Goal: Task Accomplishment & Management: Complete application form

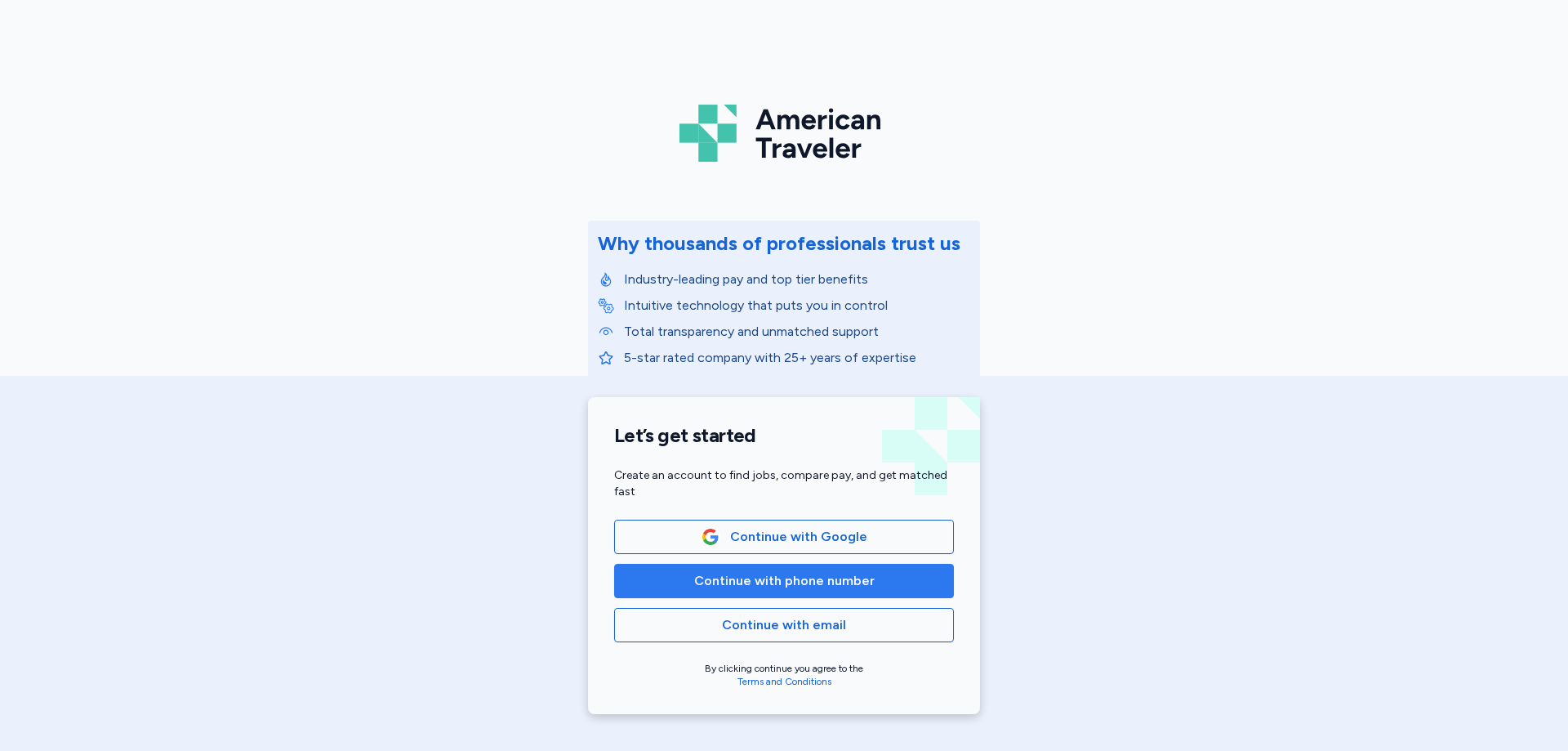
click at [840, 583] on span "Continue with phone number" at bounding box center [784, 580] width 181 height 20
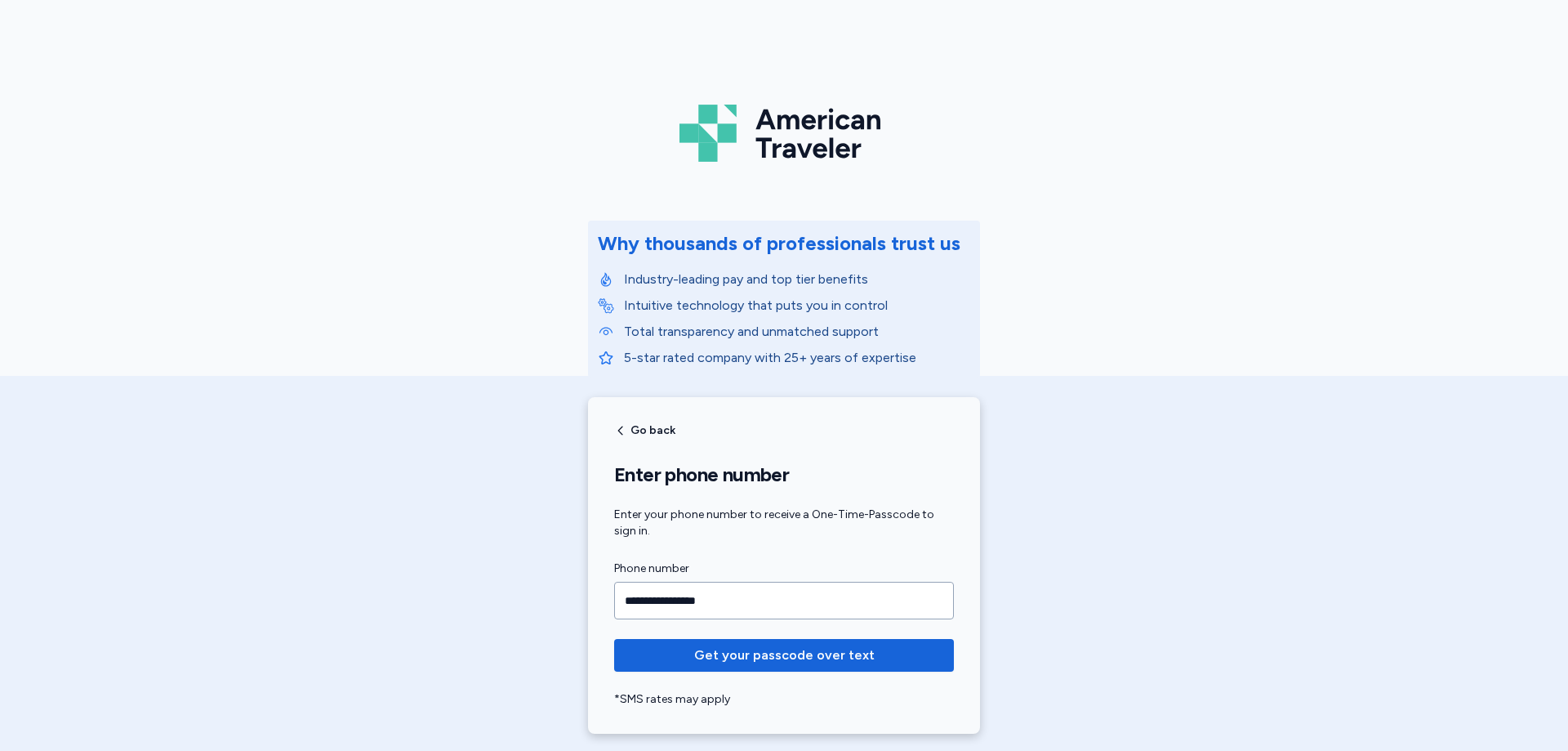
type input "**********"
click at [614, 638] on button "Get your passcode over text" at bounding box center [784, 654] width 339 height 33
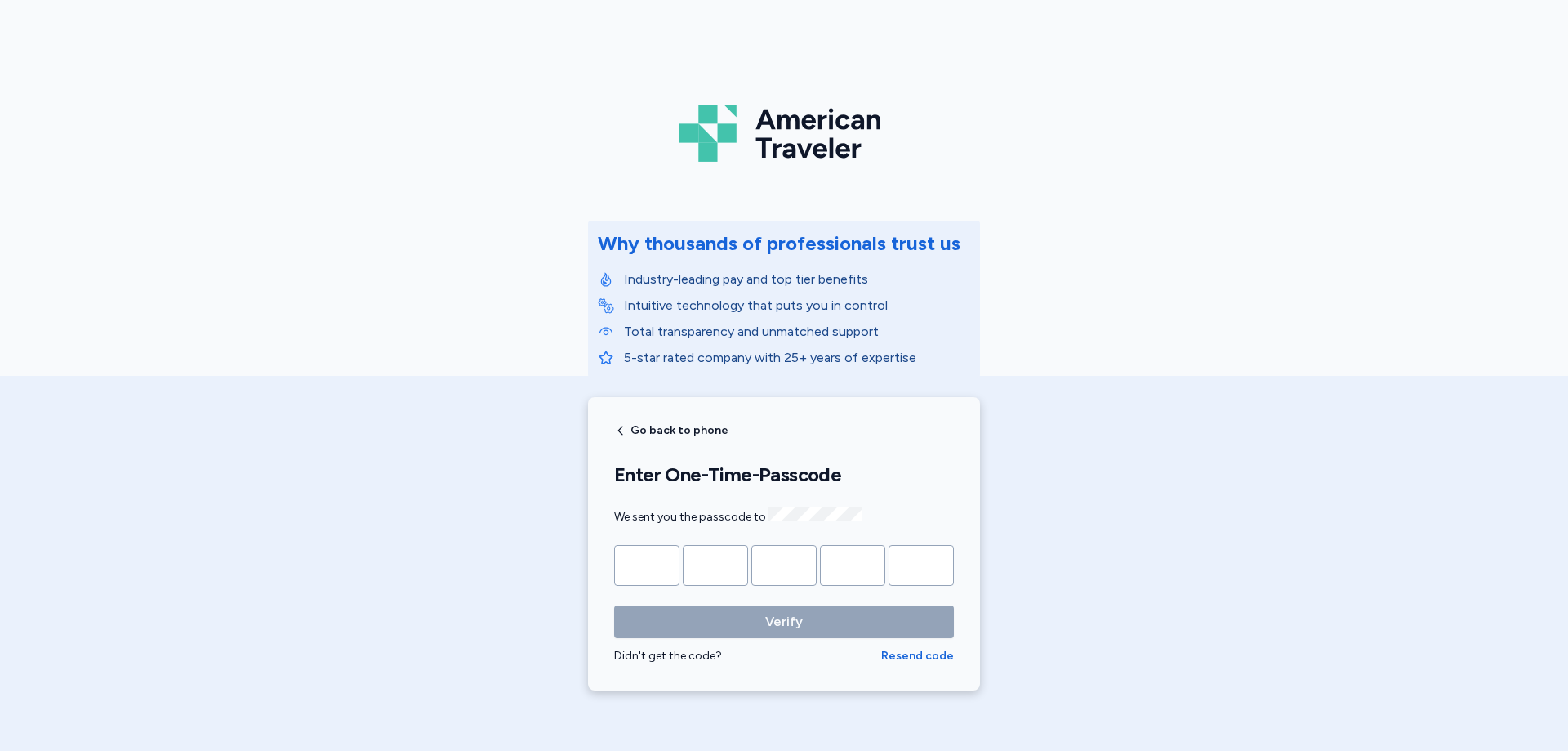
type input "*"
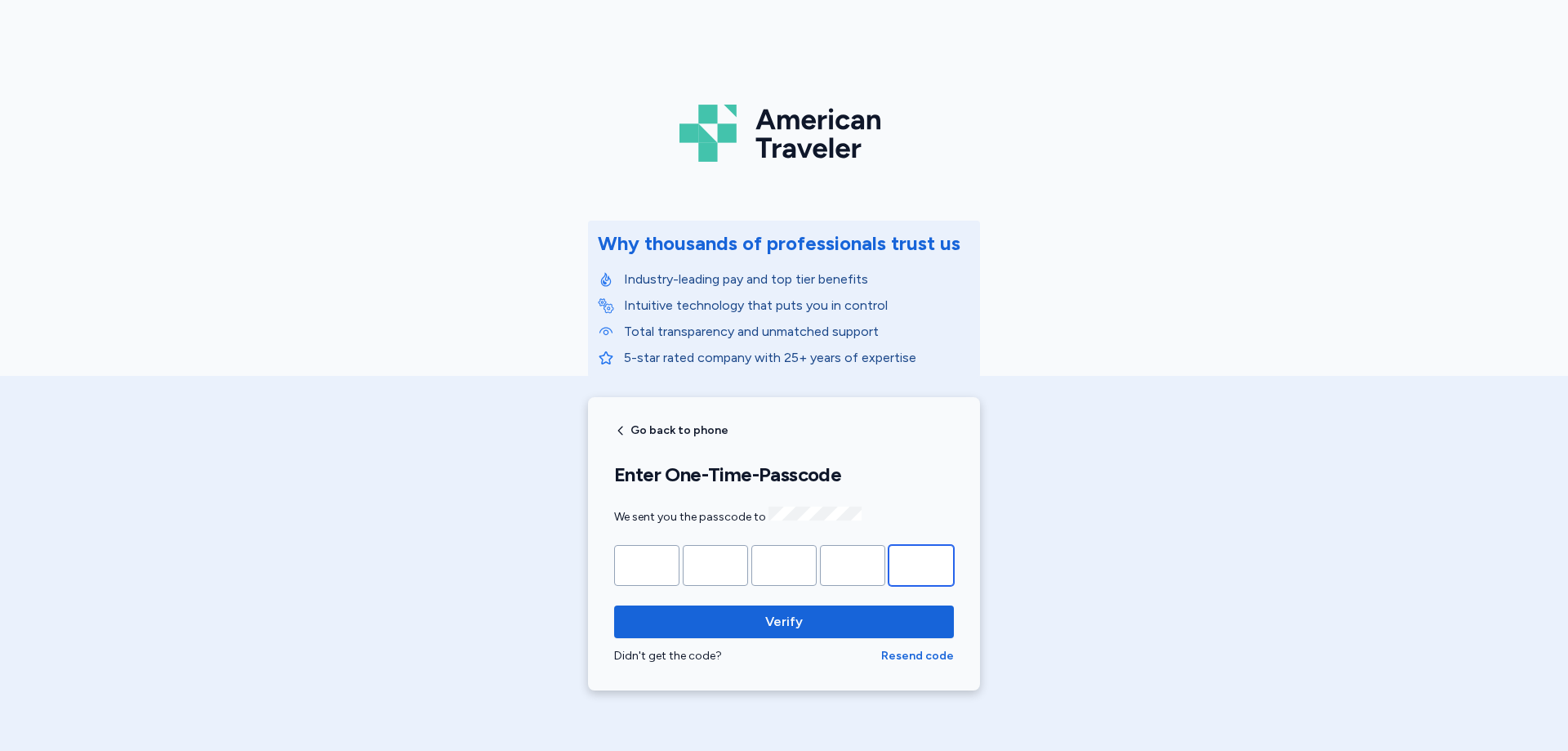
type input "*"
click at [614, 606] on button "Verify" at bounding box center [784, 622] width 339 height 33
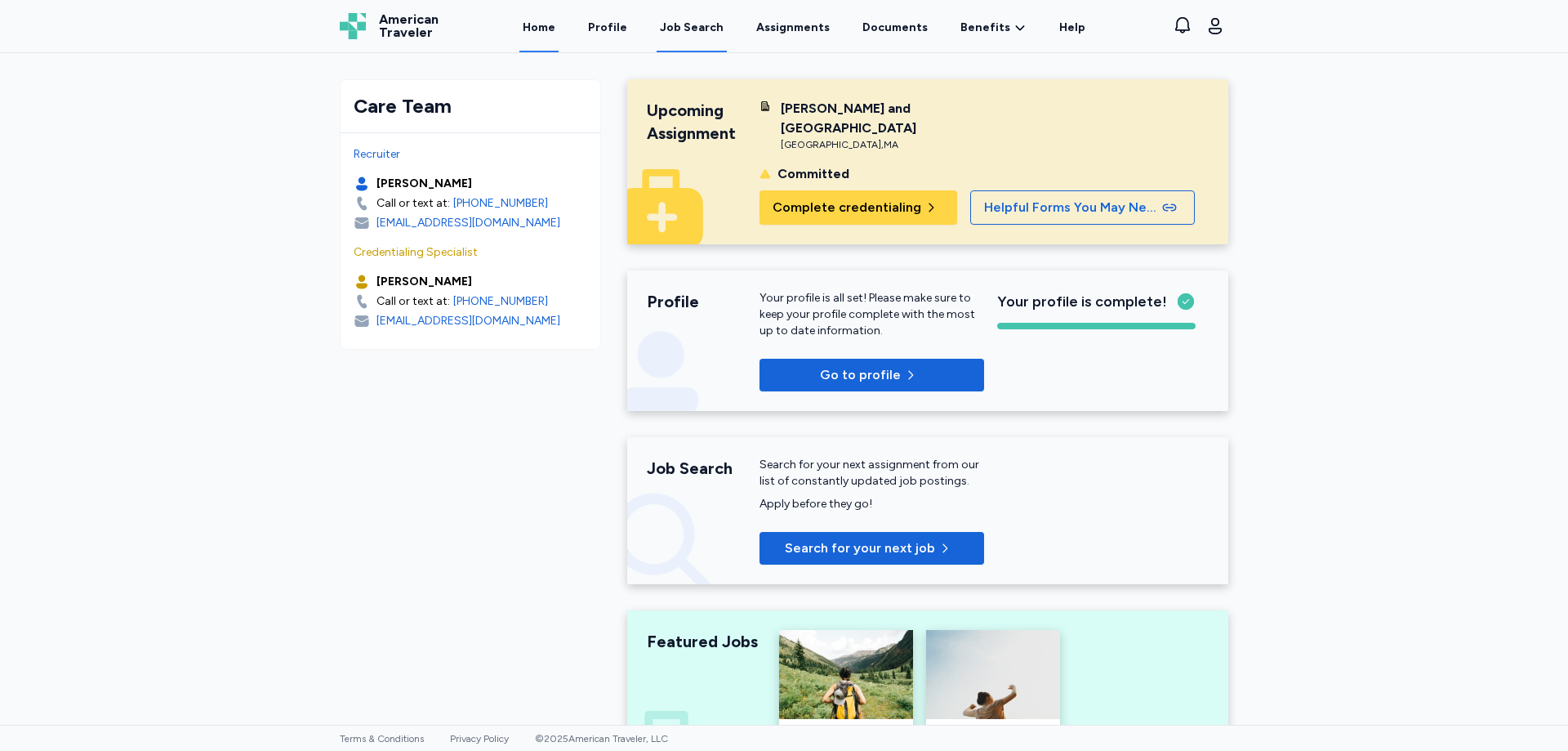
click at [675, 28] on div "Job Search" at bounding box center [692, 27] width 64 height 16
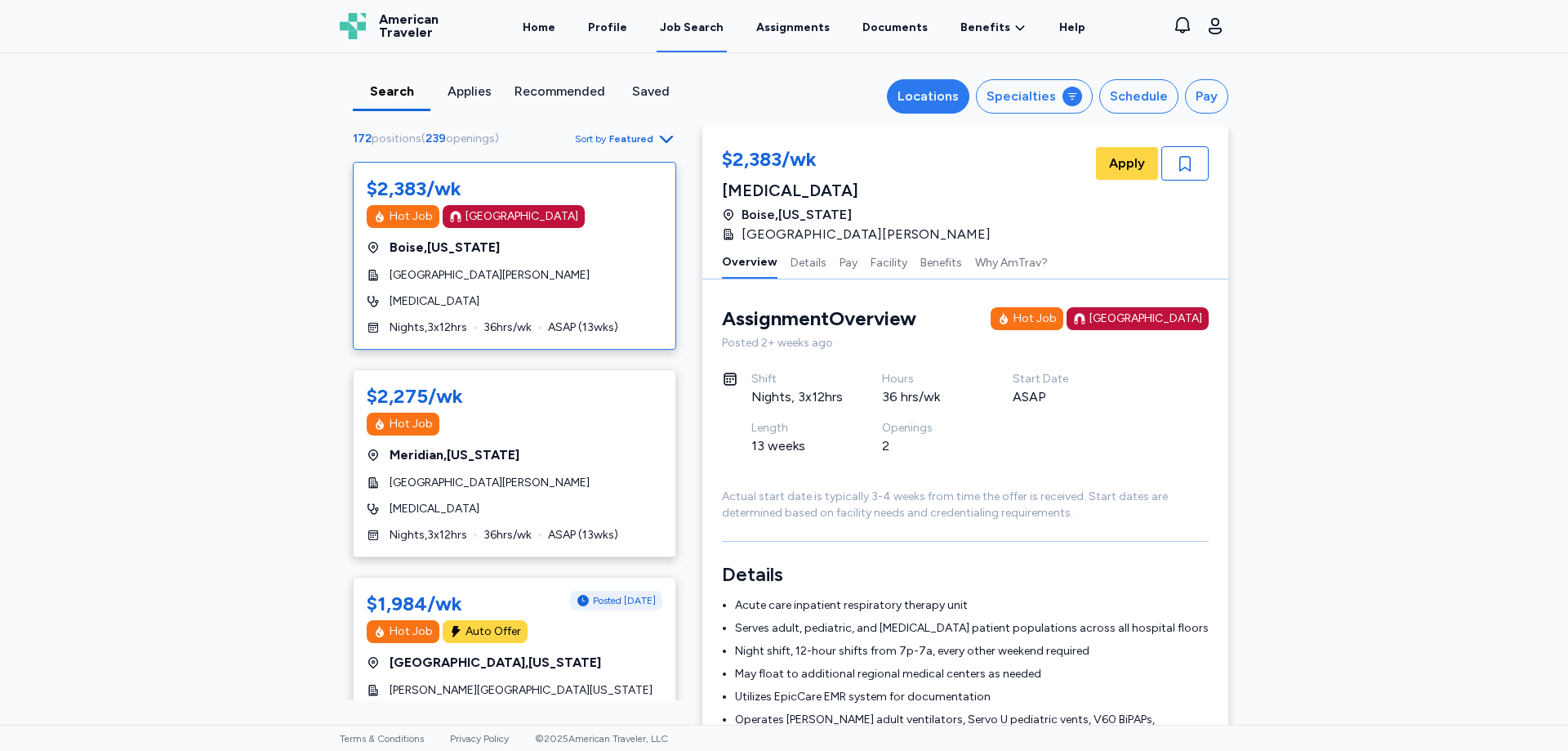
click at [949, 98] on div "Locations" at bounding box center [927, 96] width 61 height 20
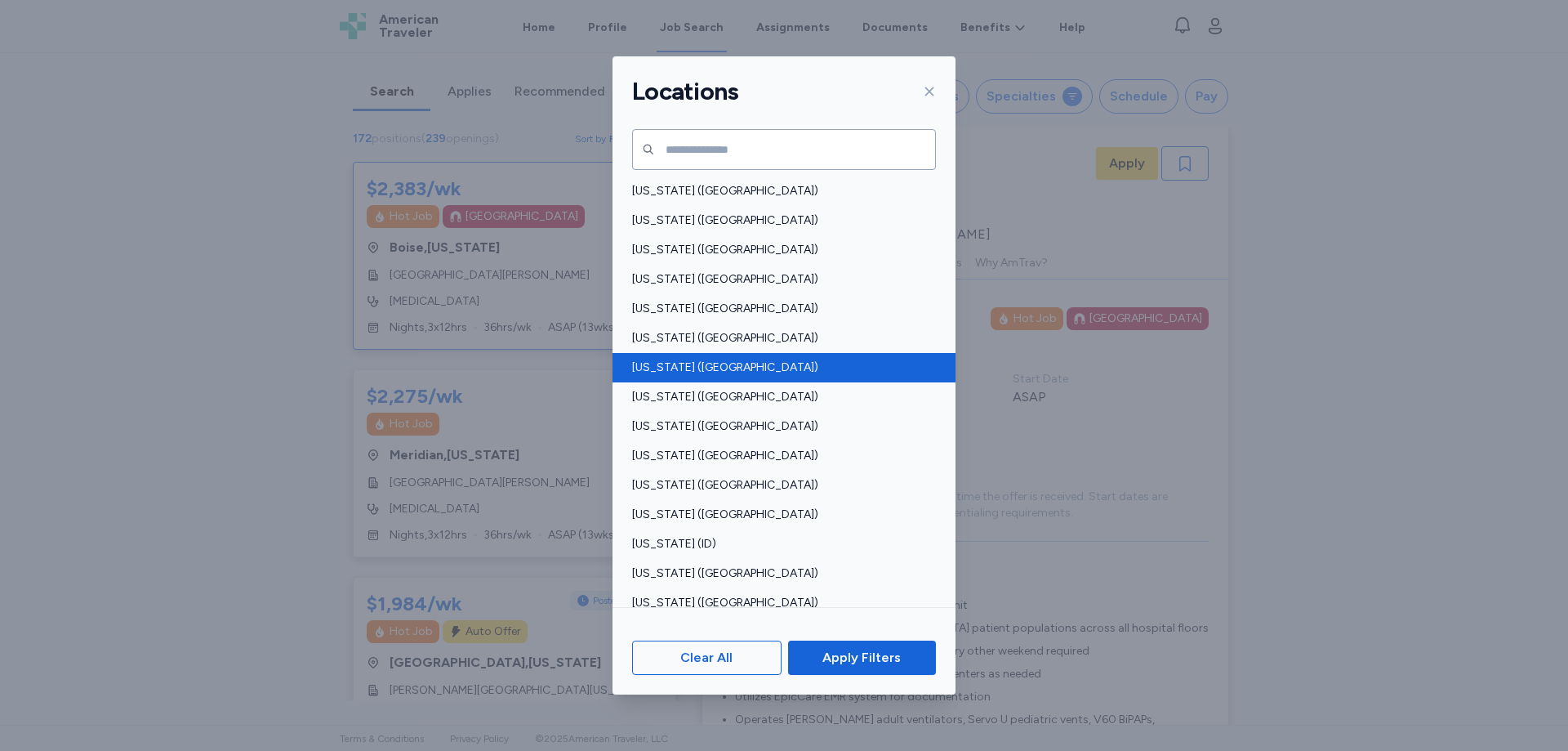
click at [687, 357] on div "[US_STATE] ([GEOGRAPHIC_DATA])" at bounding box center [784, 367] width 343 height 29
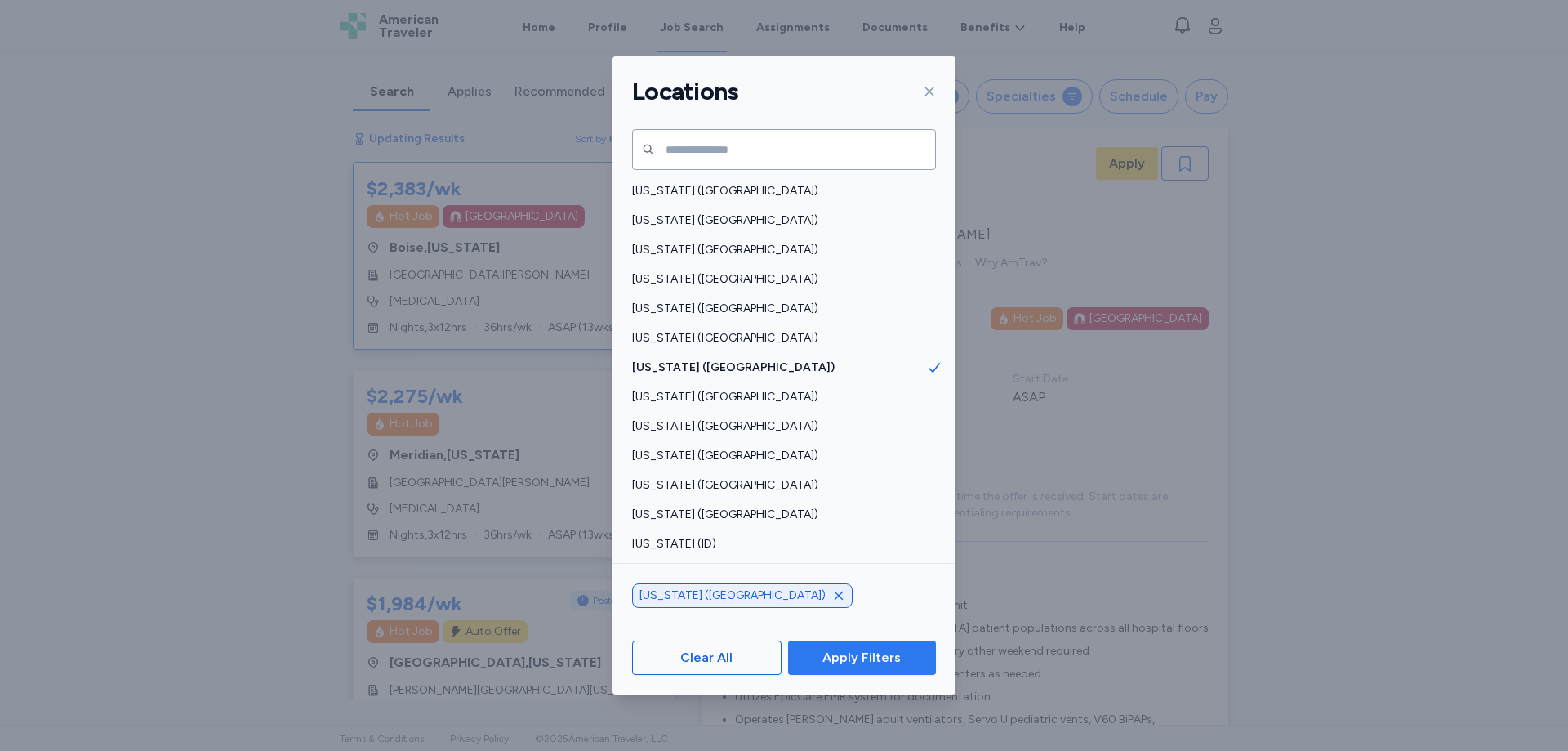
scroll to position [2, 0]
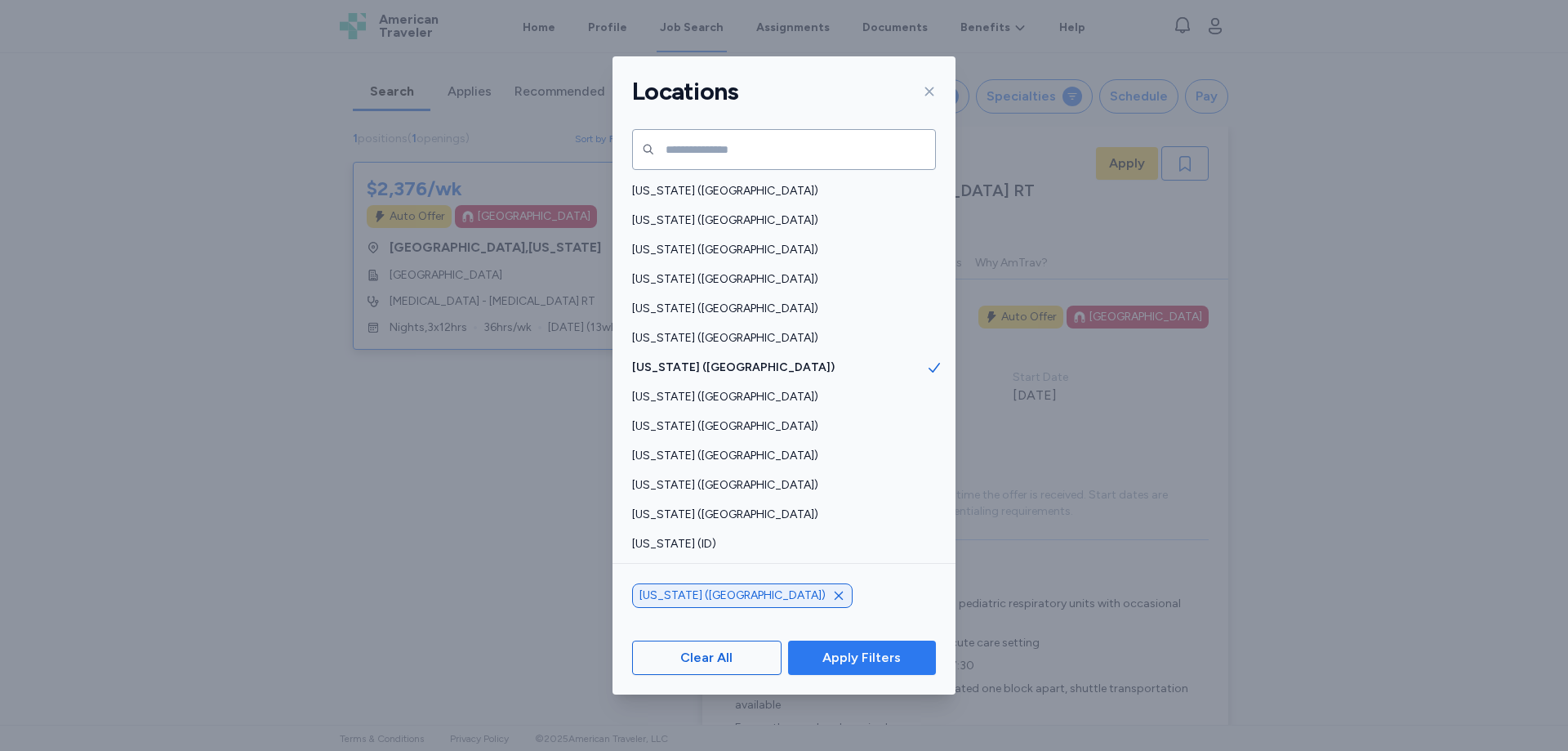
click at [864, 649] on span "Apply Filters" at bounding box center [861, 657] width 79 height 20
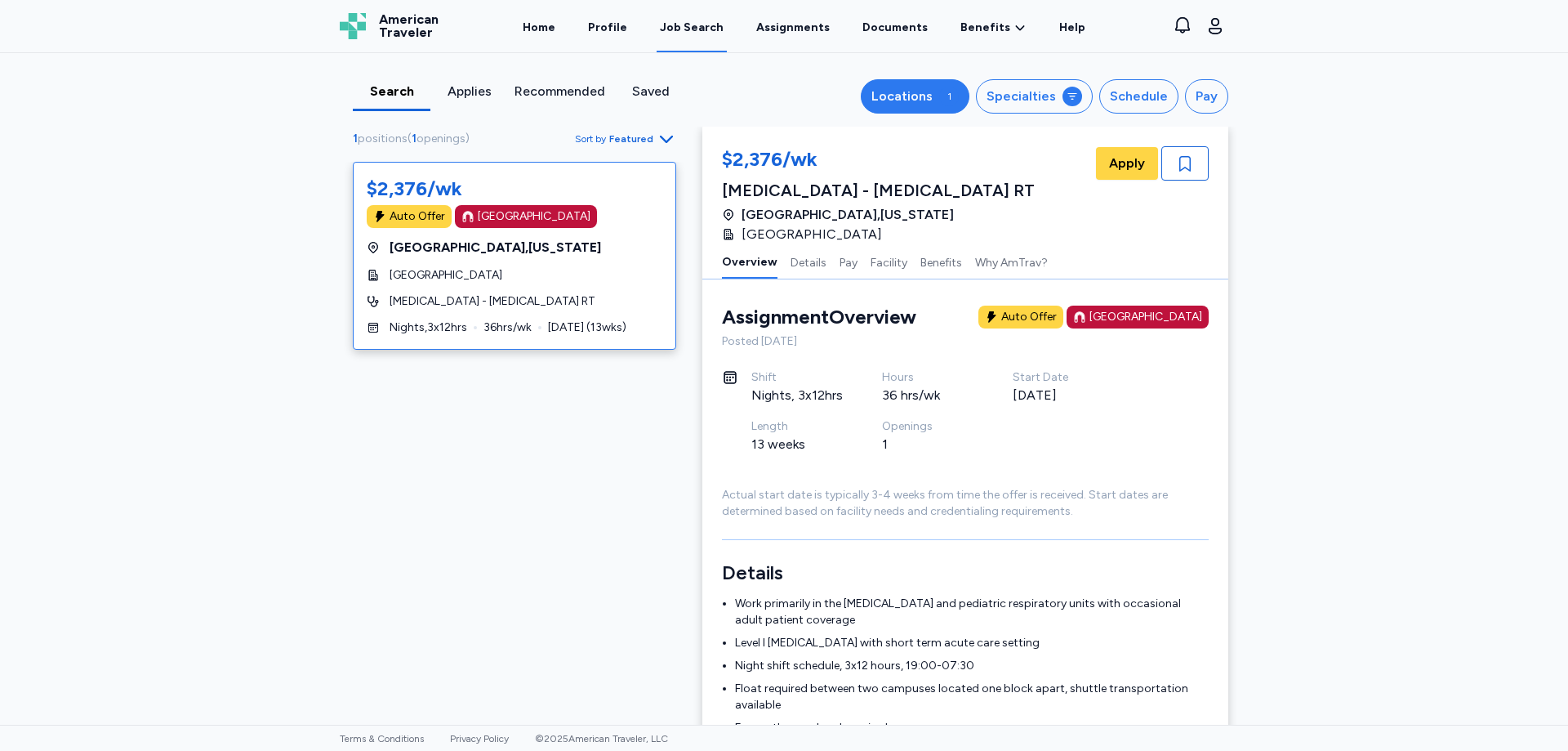
click at [952, 95] on div "1" at bounding box center [948, 96] width 20 height 20
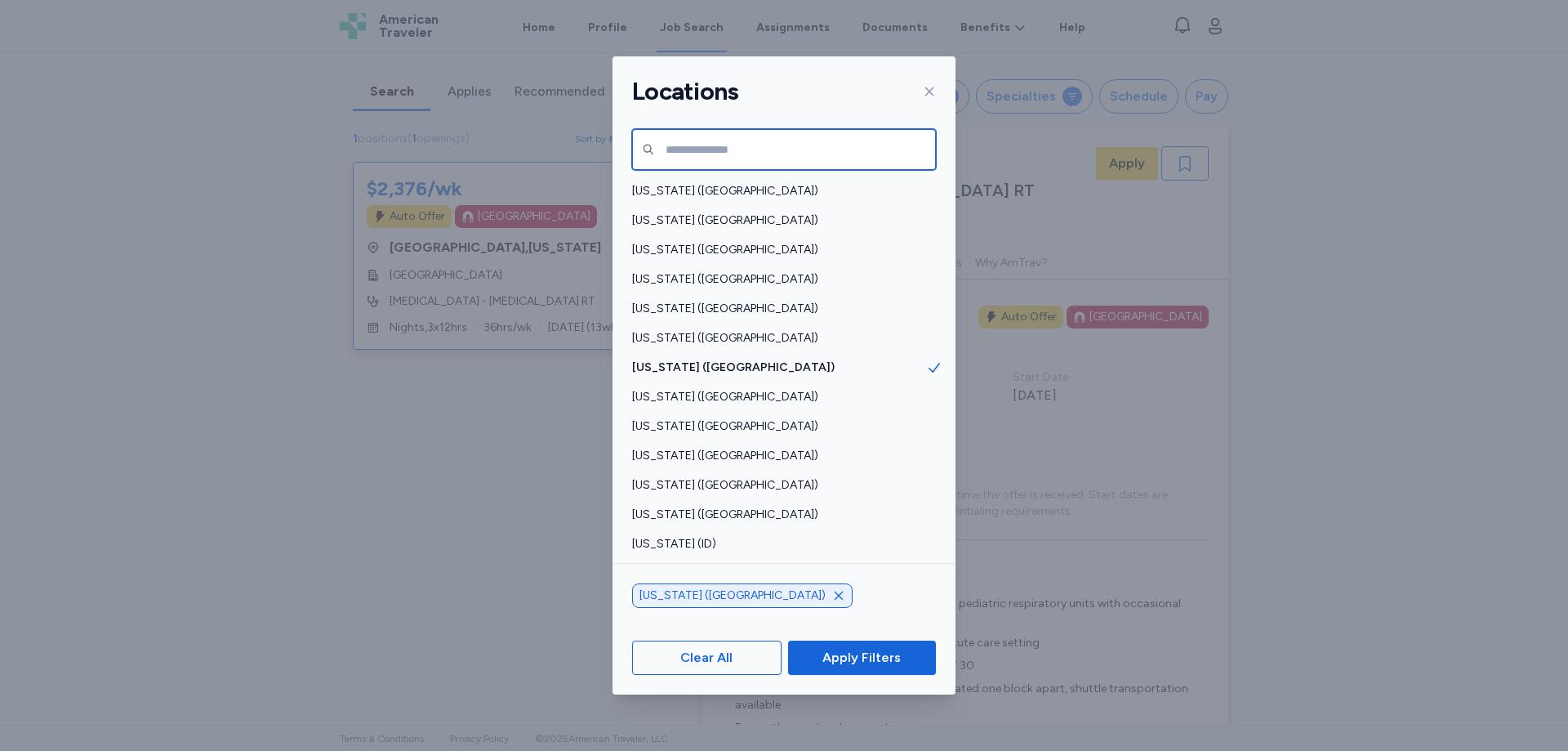
click at [737, 145] on input "text" at bounding box center [784, 150] width 304 height 41
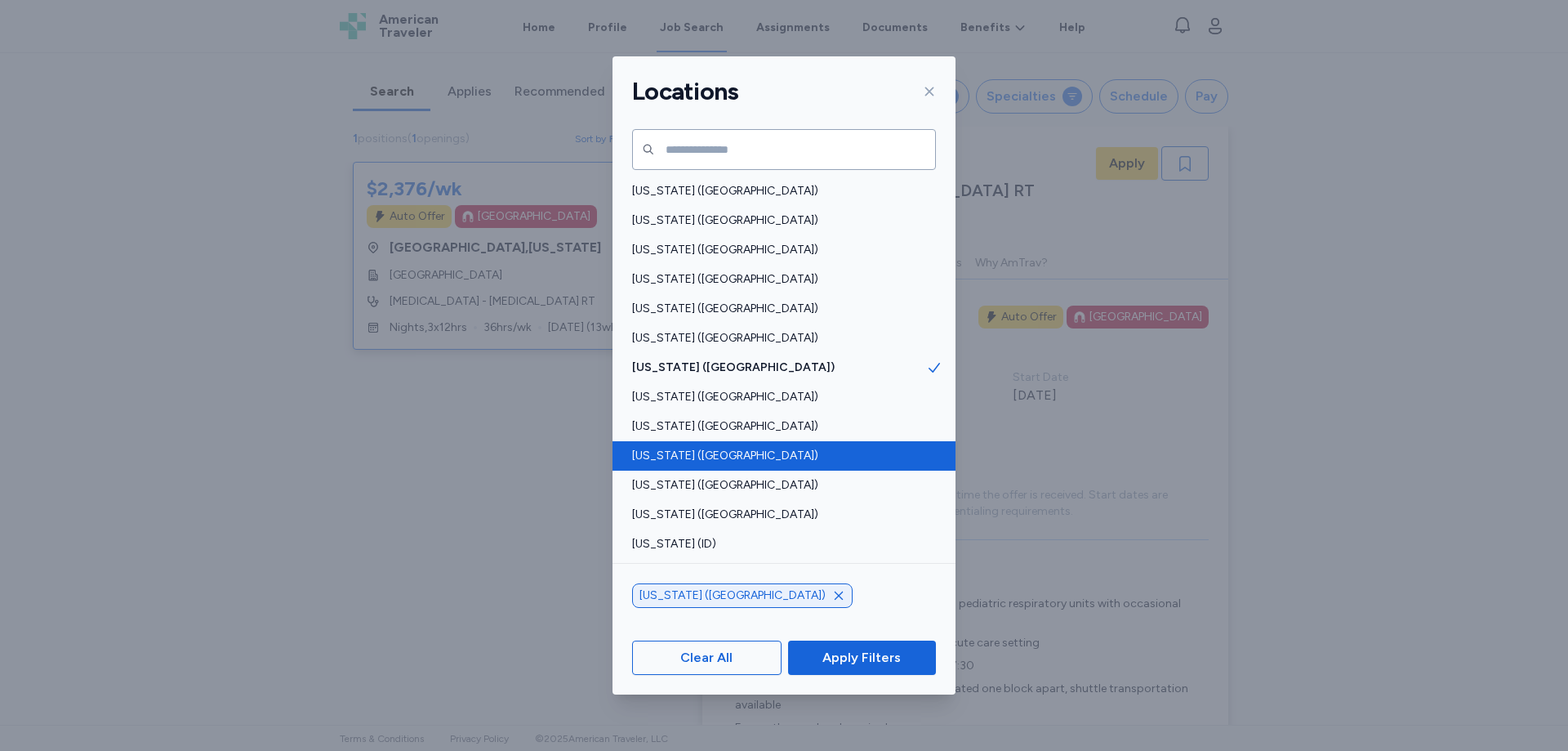
click at [683, 453] on span "[US_STATE] ([GEOGRAPHIC_DATA])" at bounding box center [779, 455] width 294 height 16
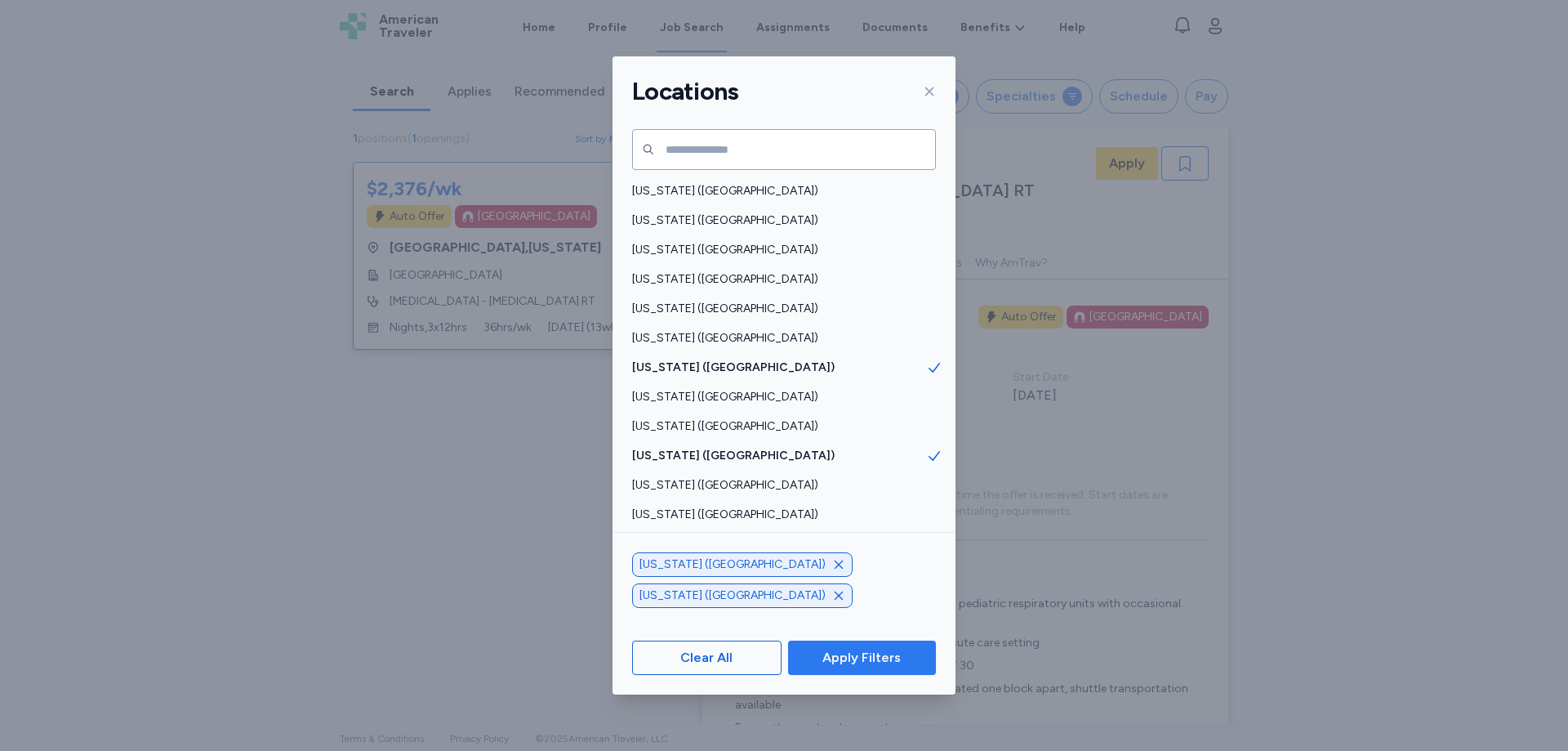
click at [866, 662] on span "Apply Filters" at bounding box center [861, 657] width 79 height 20
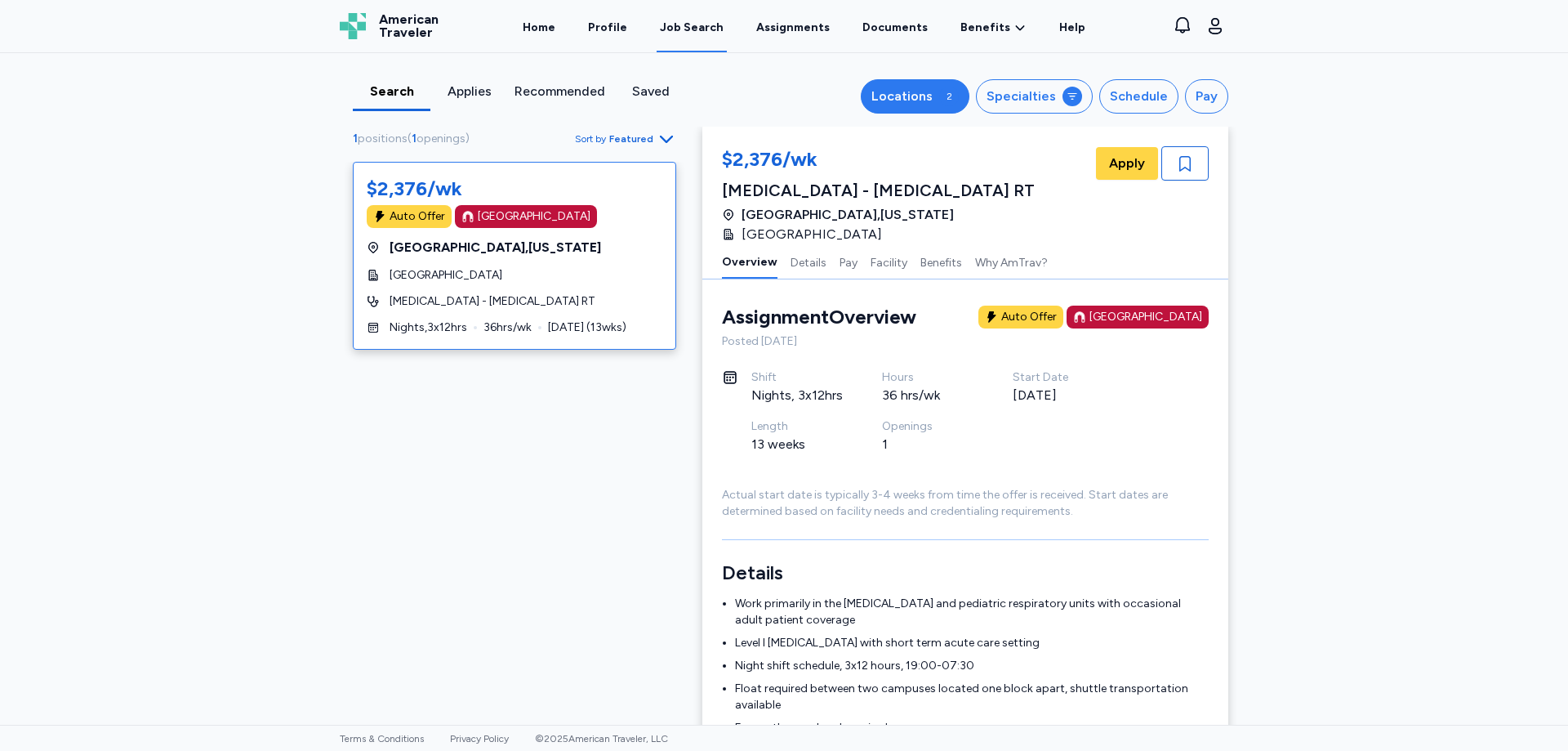
click at [941, 97] on div "2" at bounding box center [948, 96] width 20 height 20
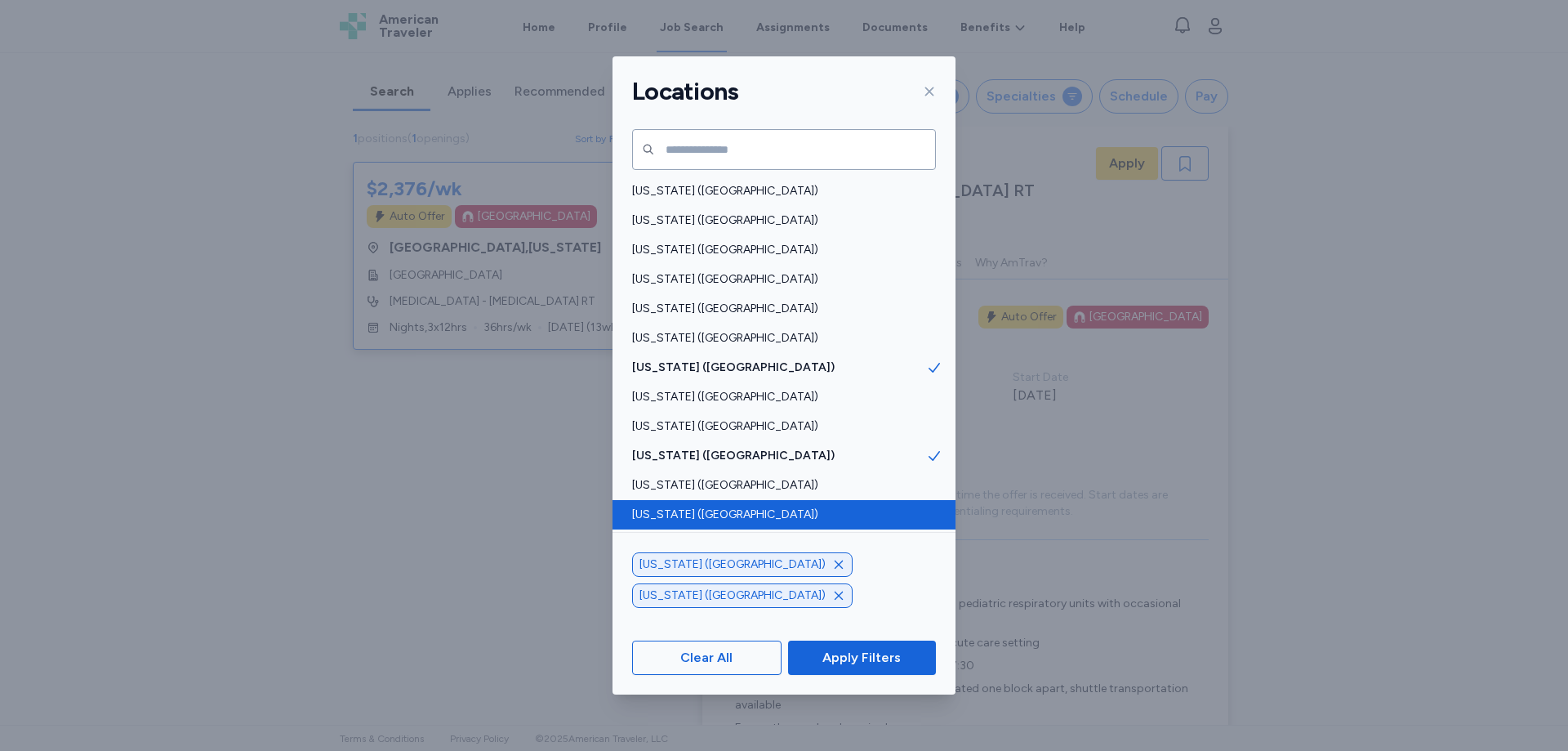
click at [682, 518] on span "[US_STATE] ([GEOGRAPHIC_DATA])" at bounding box center [779, 514] width 294 height 16
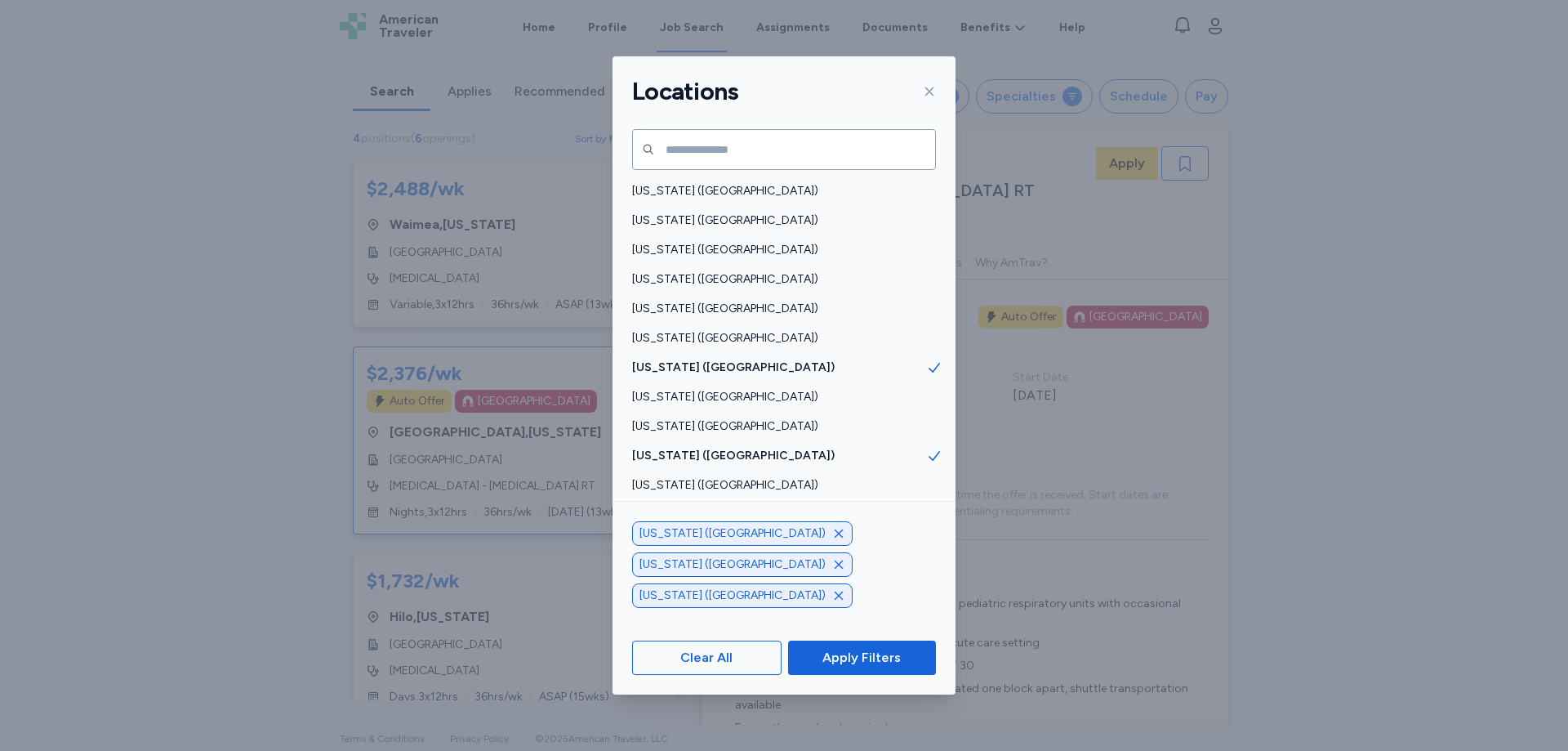
click at [832, 540] on icon "button" at bounding box center [839, 533] width 13 height 13
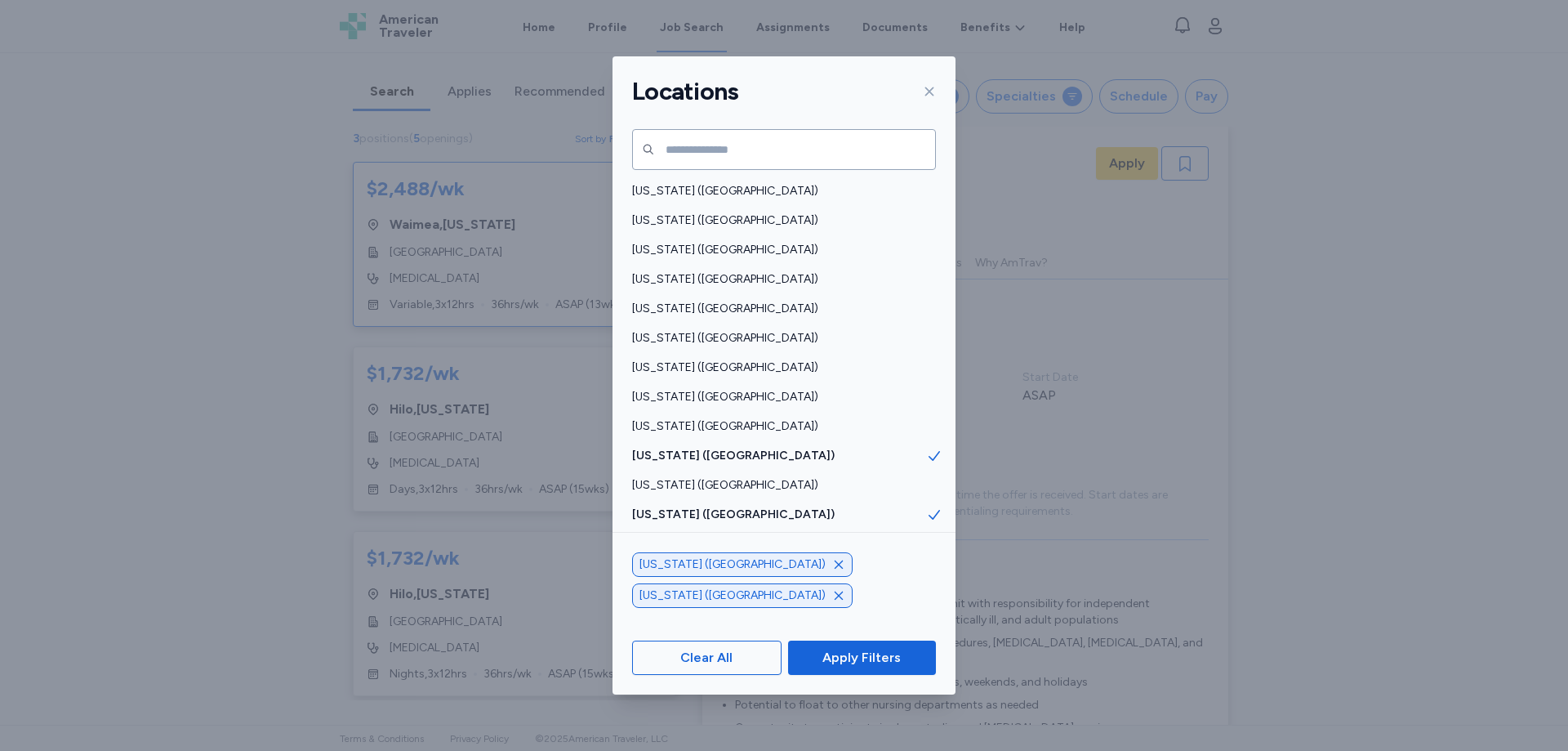
click at [832, 571] on icon "button" at bounding box center [839, 564] width 13 height 13
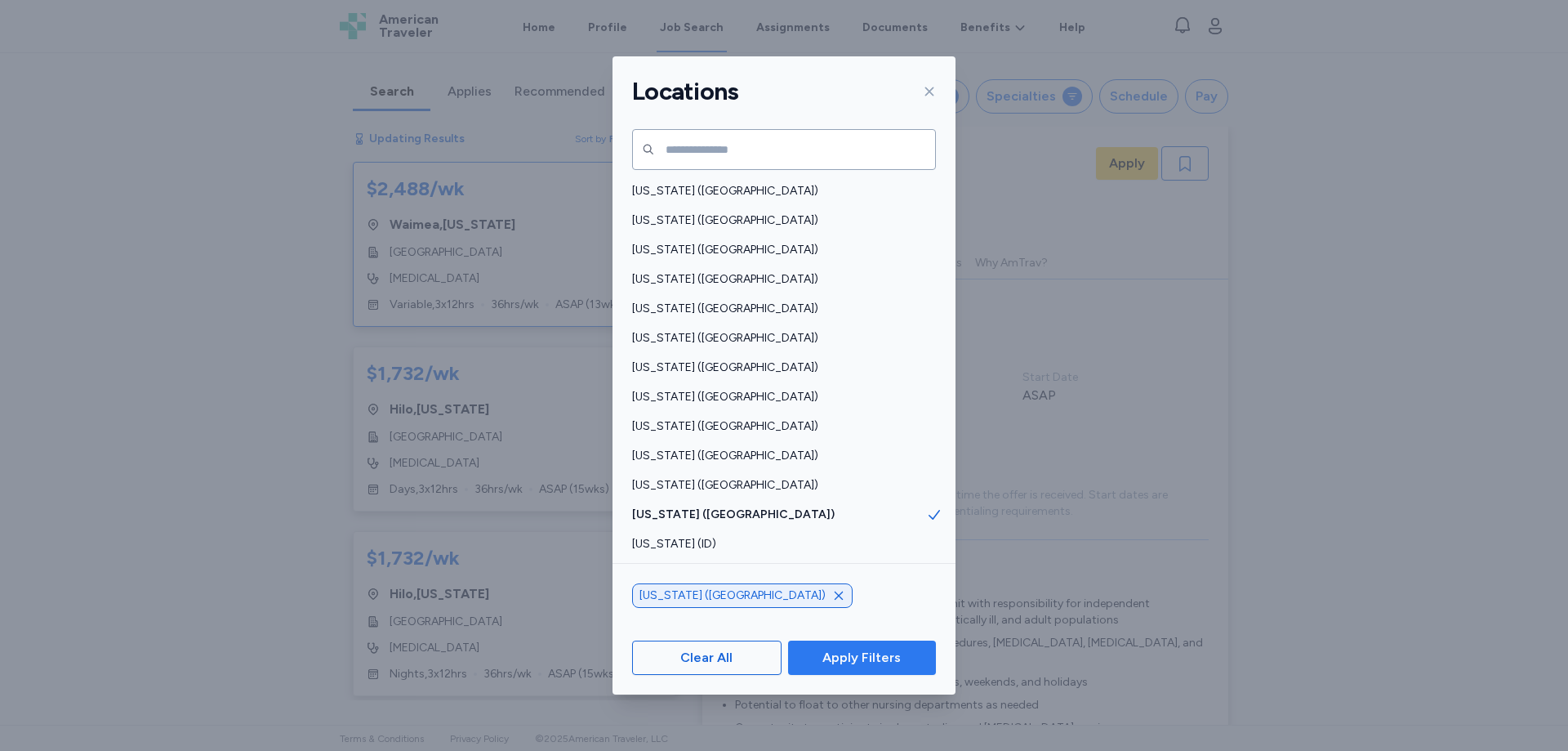
click at [825, 648] on span "Apply Filters" at bounding box center [861, 657] width 79 height 20
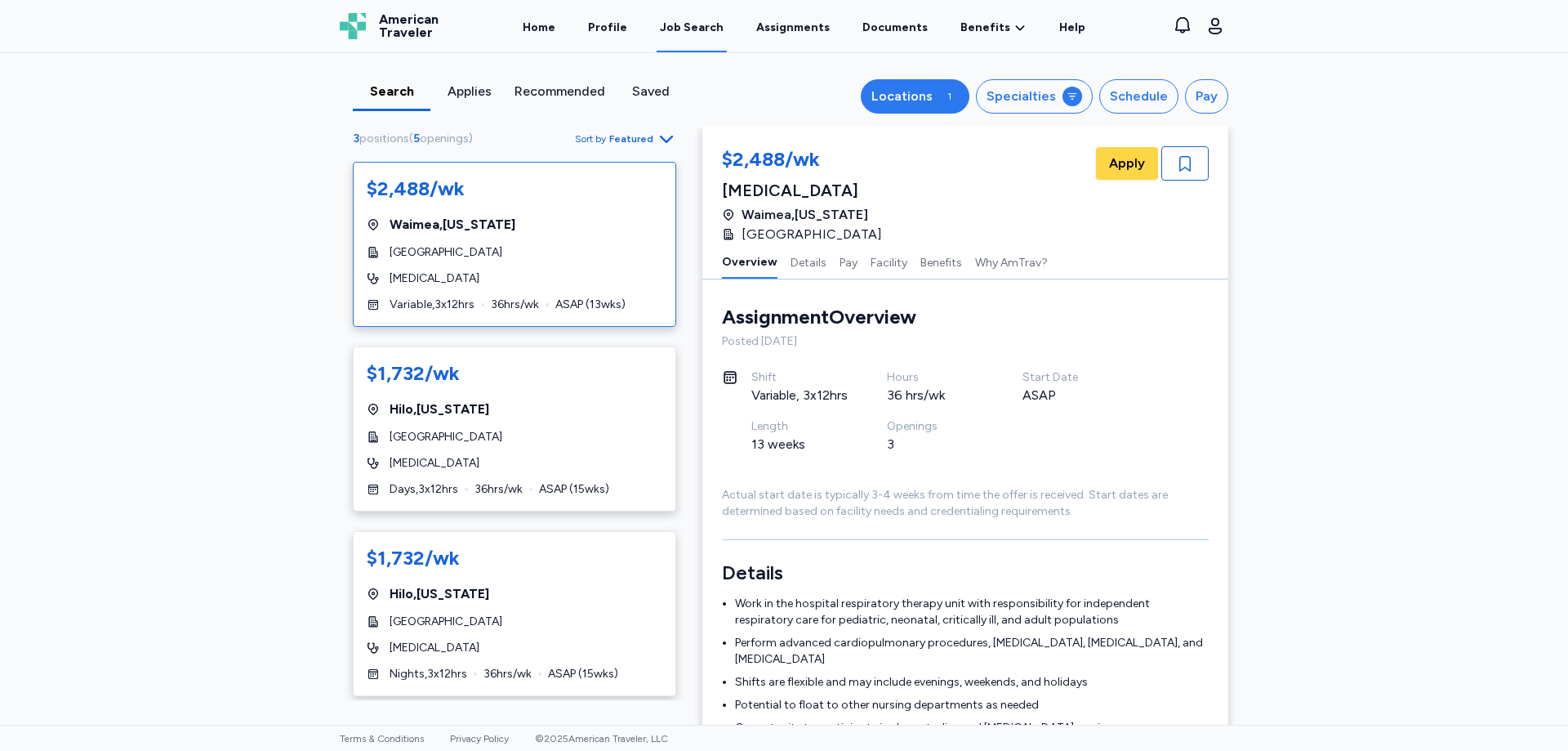
click at [948, 98] on div "1" at bounding box center [948, 96] width 20 height 20
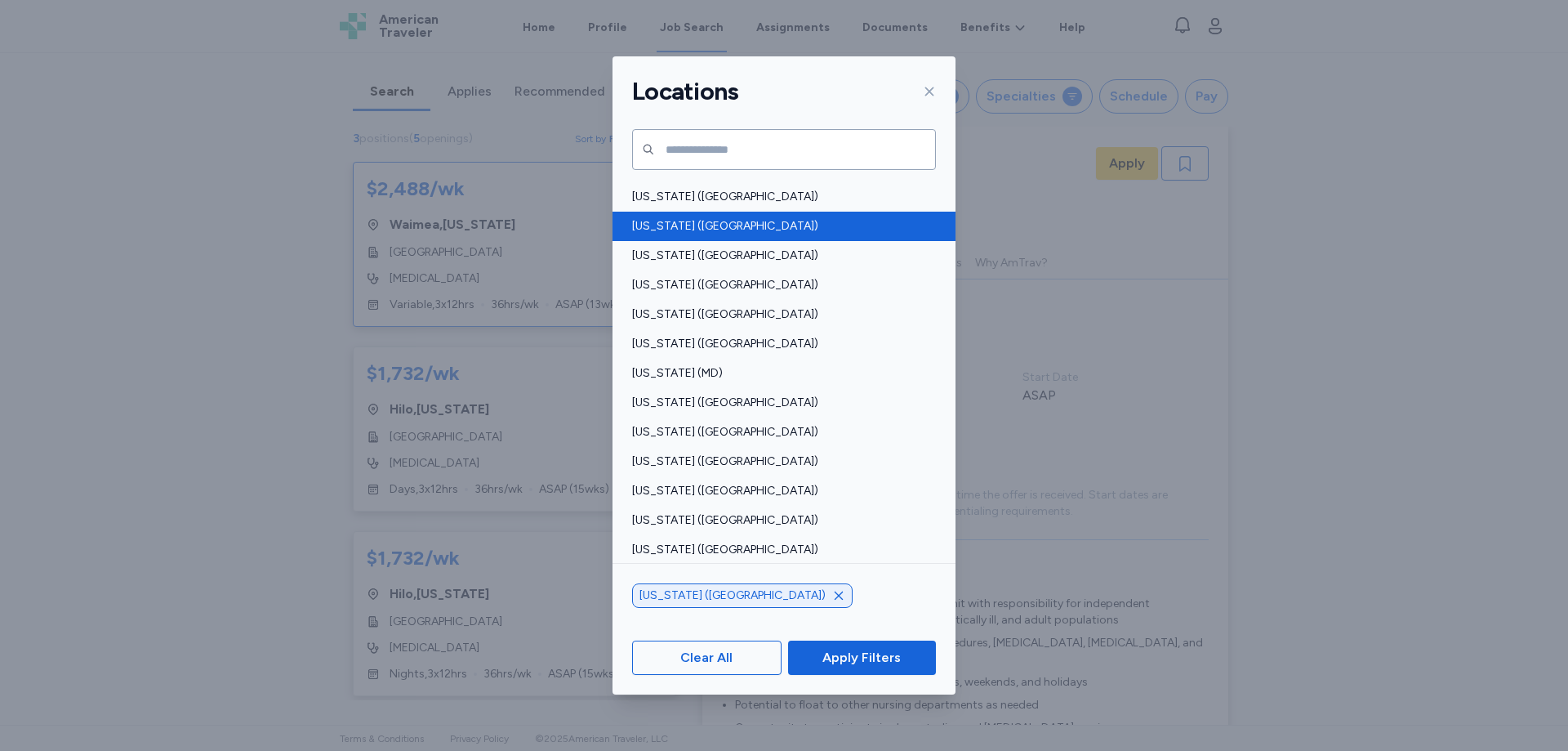
scroll to position [409, 0]
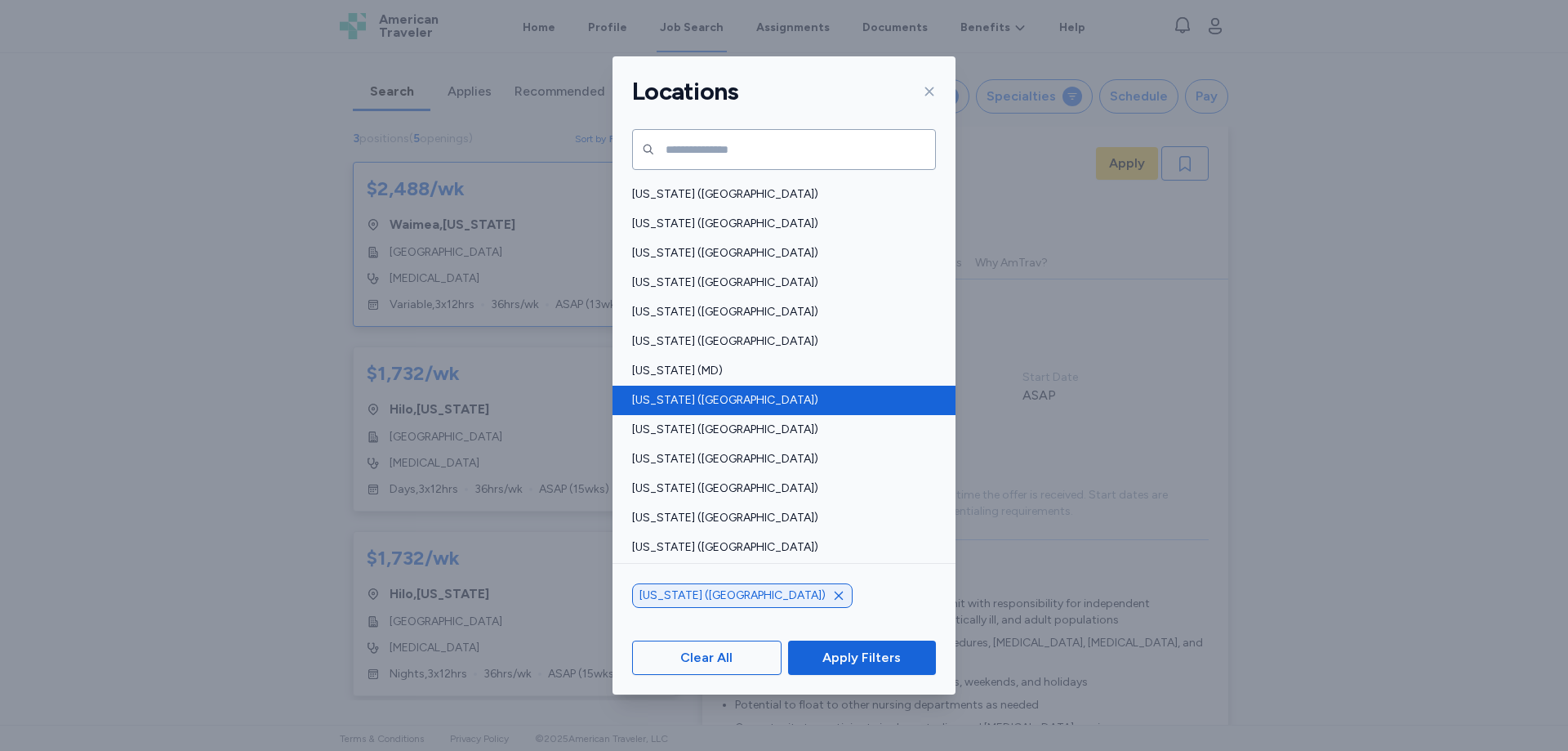
click at [793, 403] on span "[US_STATE] ([GEOGRAPHIC_DATA])" at bounding box center [779, 399] width 294 height 16
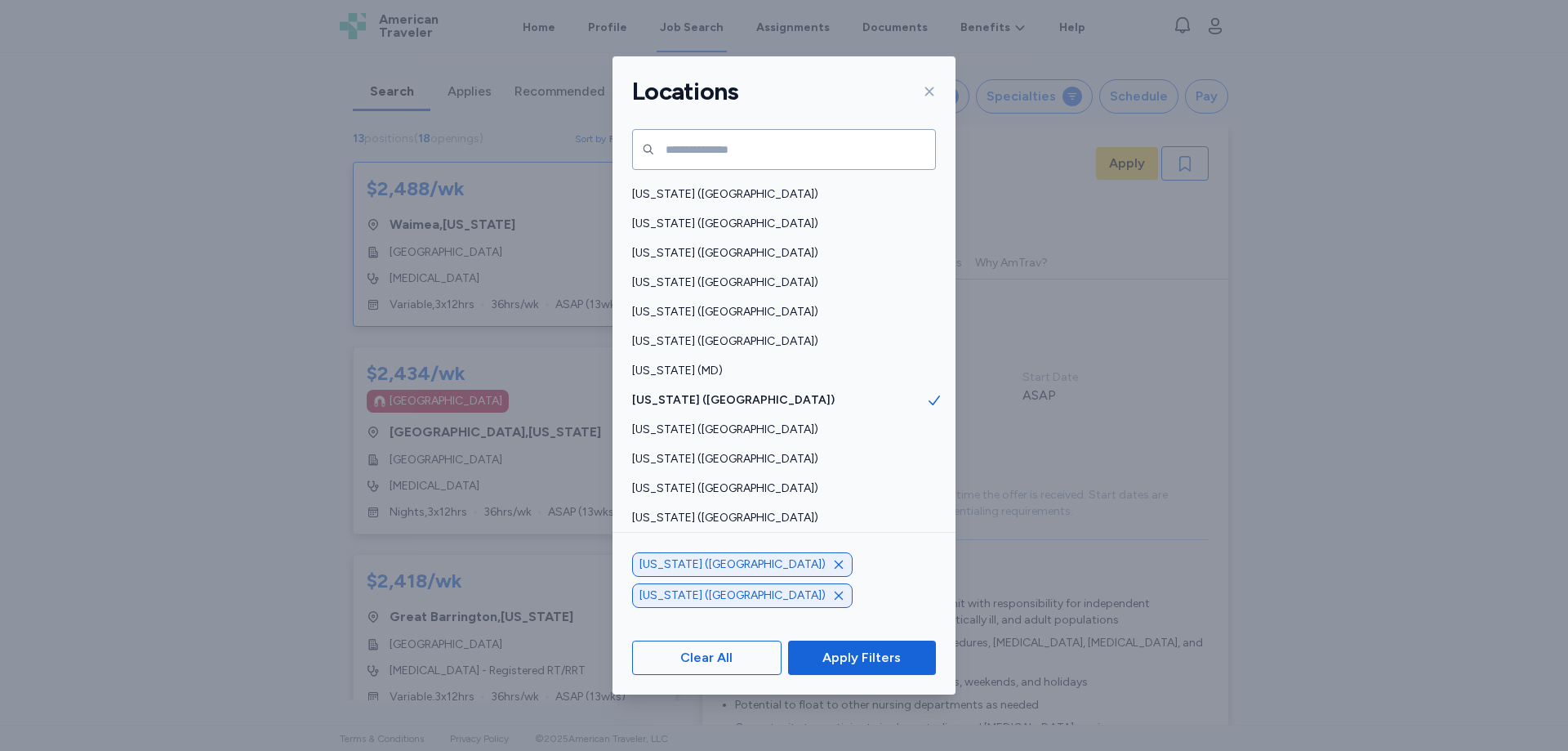
click at [832, 571] on icon "button" at bounding box center [839, 564] width 13 height 13
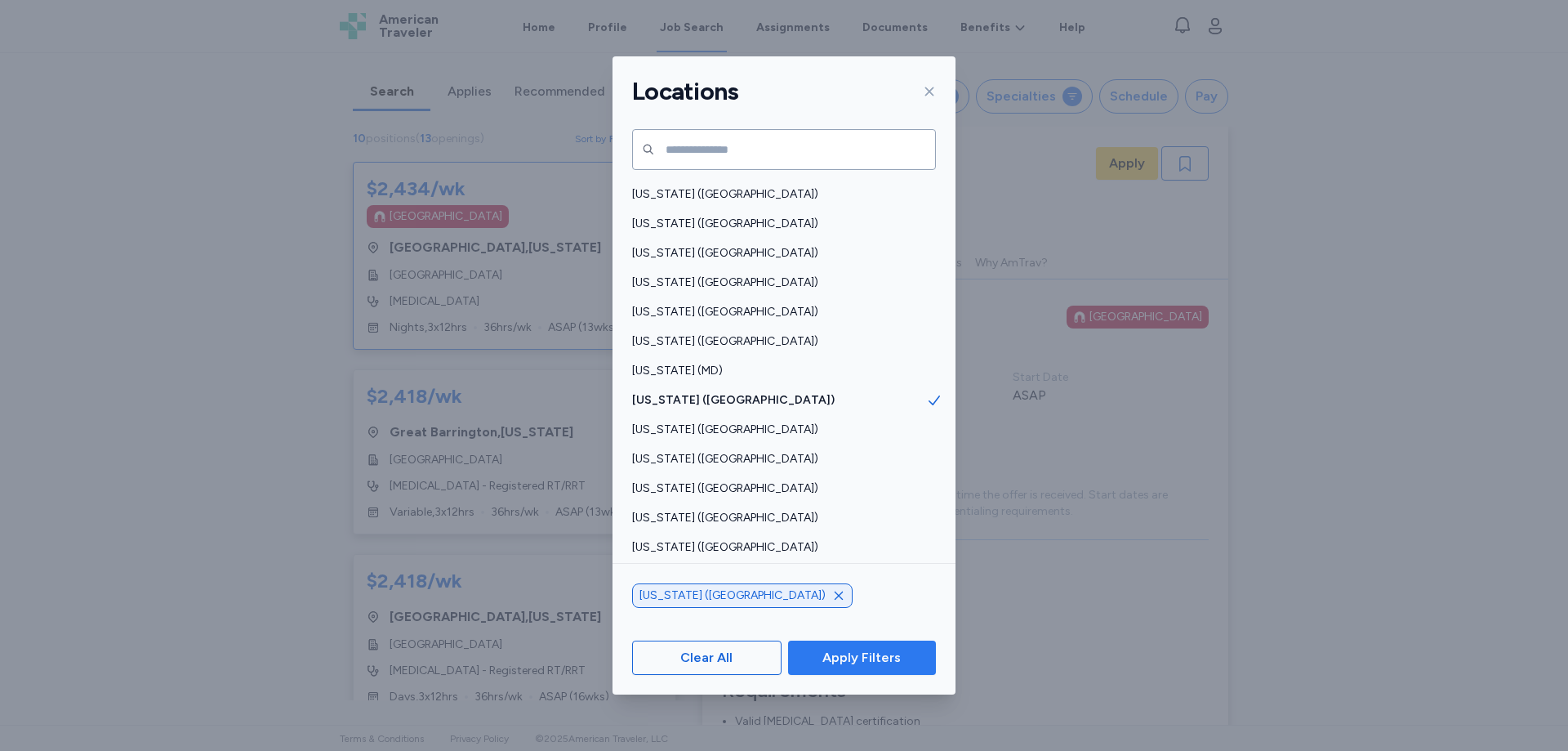
click at [846, 659] on span "Apply Filters" at bounding box center [861, 657] width 79 height 20
